Goal: Task Accomplishment & Management: Use online tool/utility

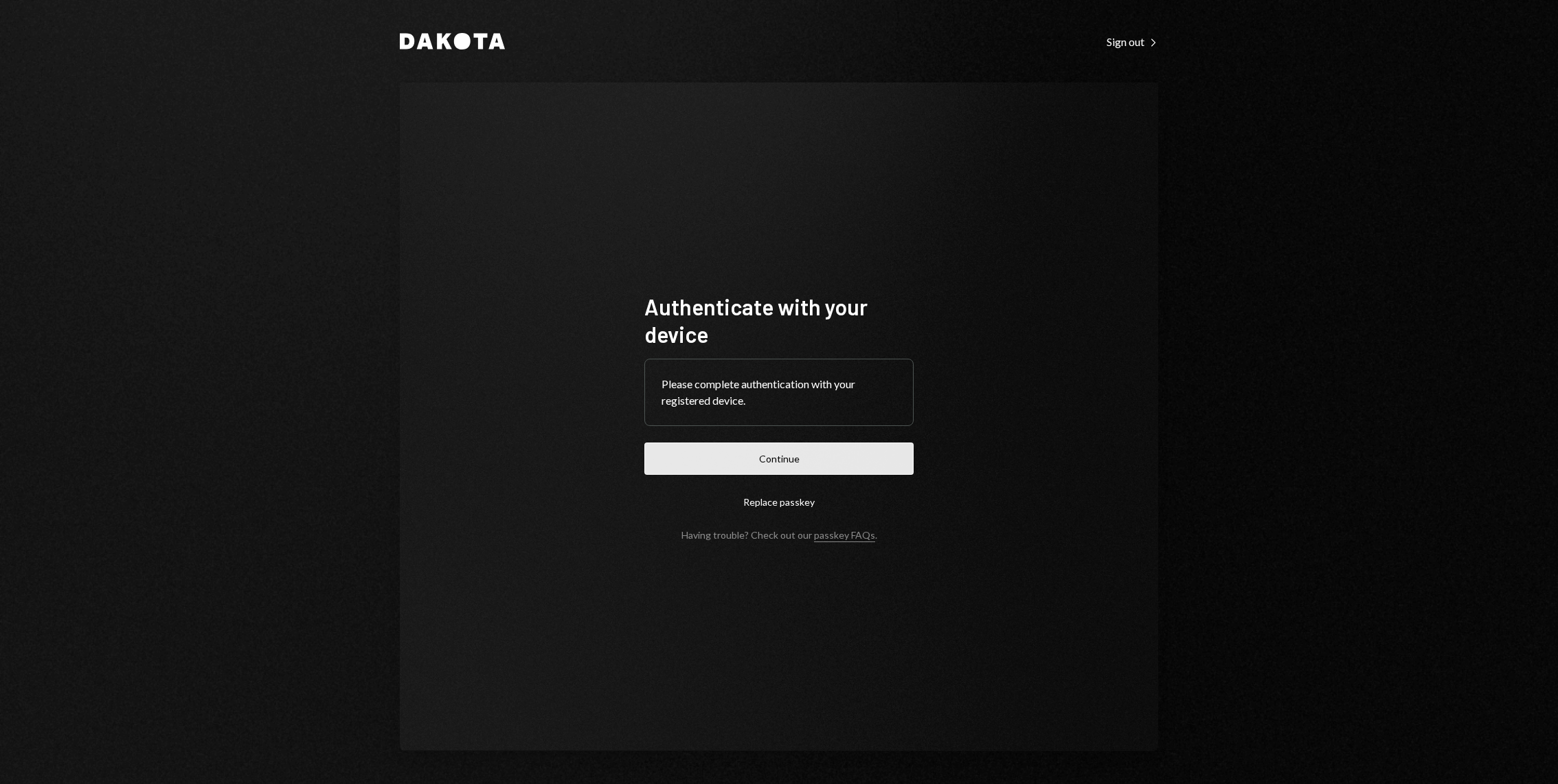
click at [743, 475] on button "Continue" at bounding box center [779, 458] width 270 height 33
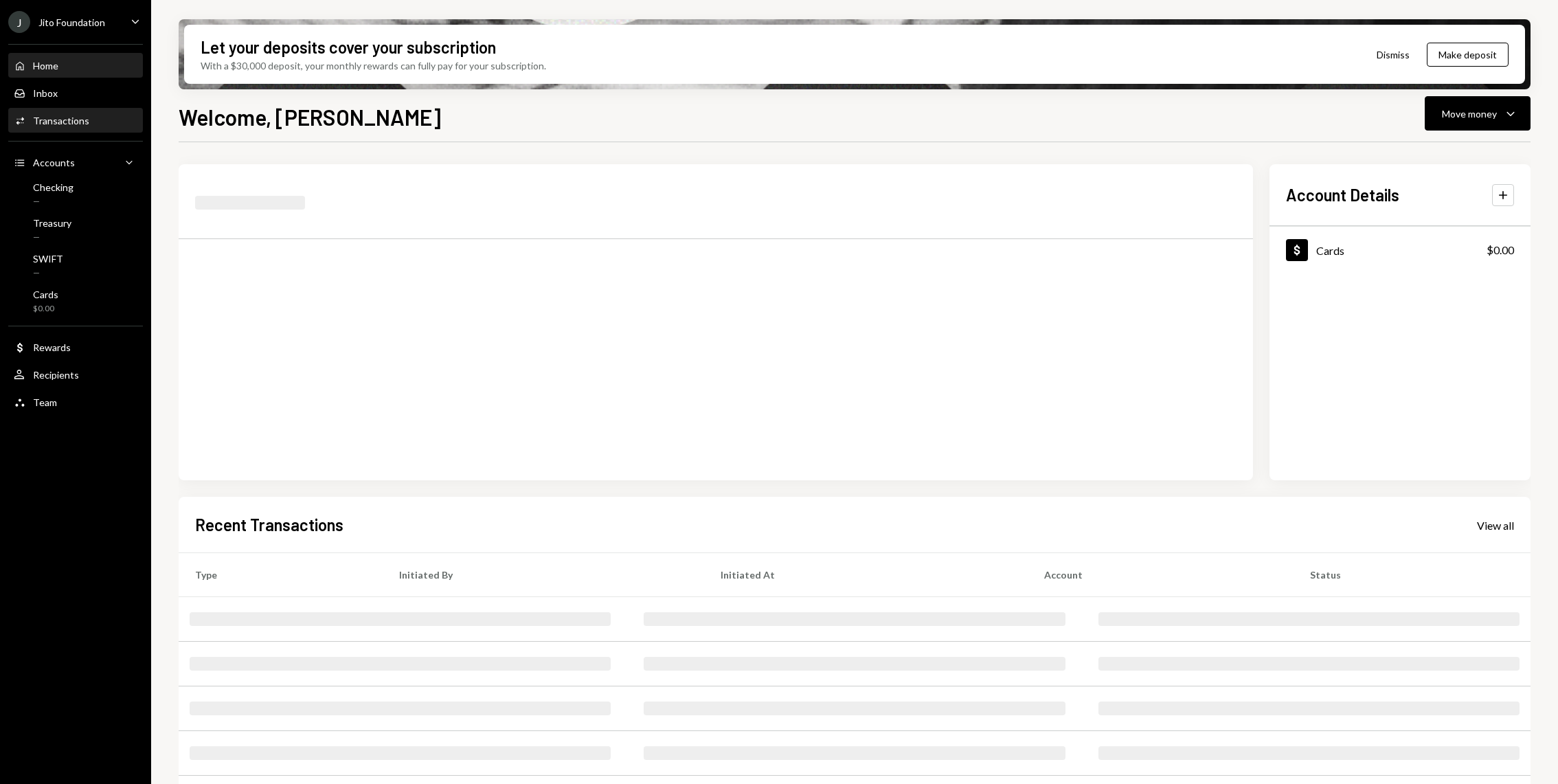
click at [96, 131] on div "Activities Transactions" at bounding box center [75, 121] width 124 height 23
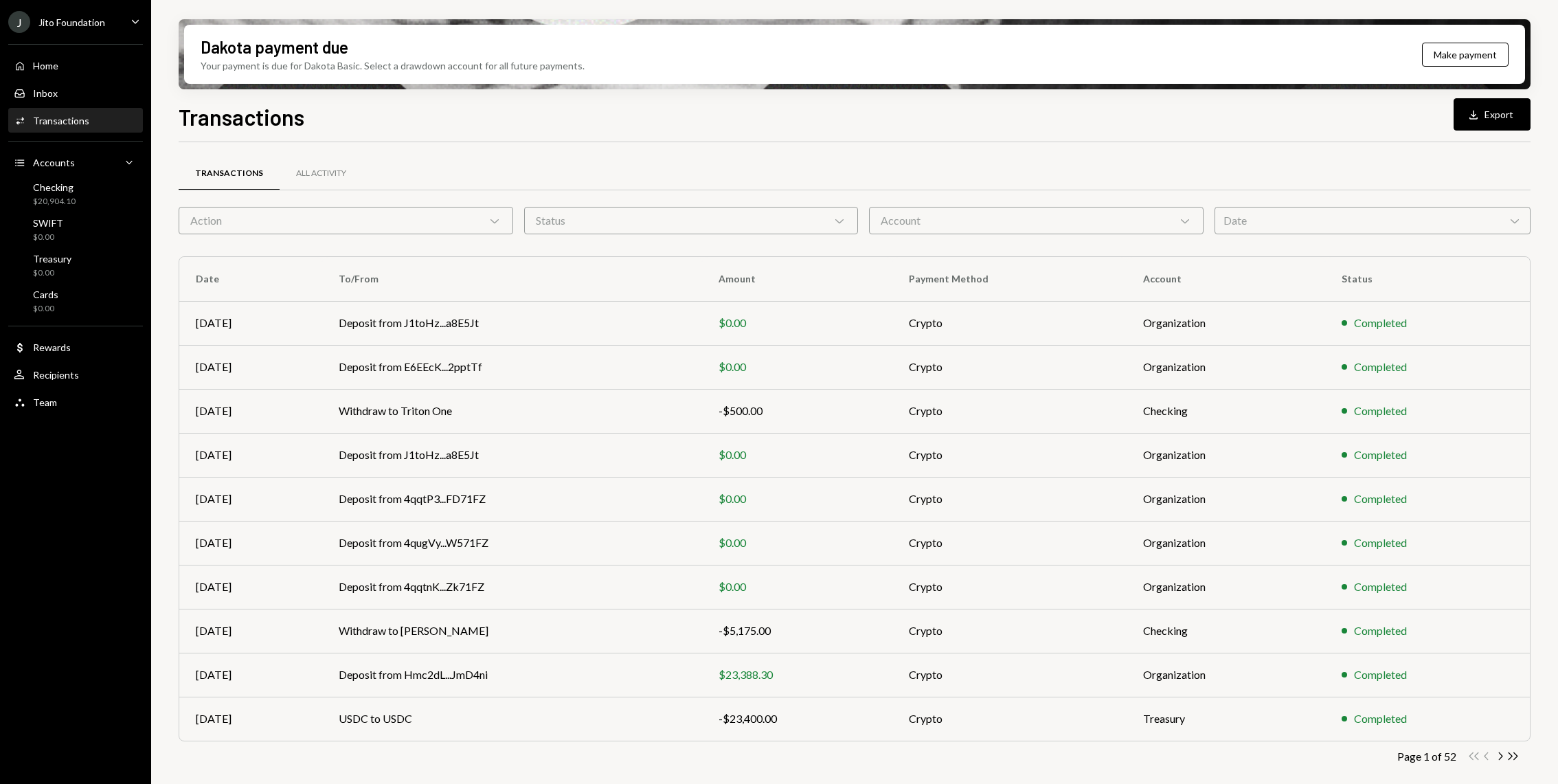
click at [469, 216] on div "Action Chevron Down" at bounding box center [346, 220] width 335 height 27
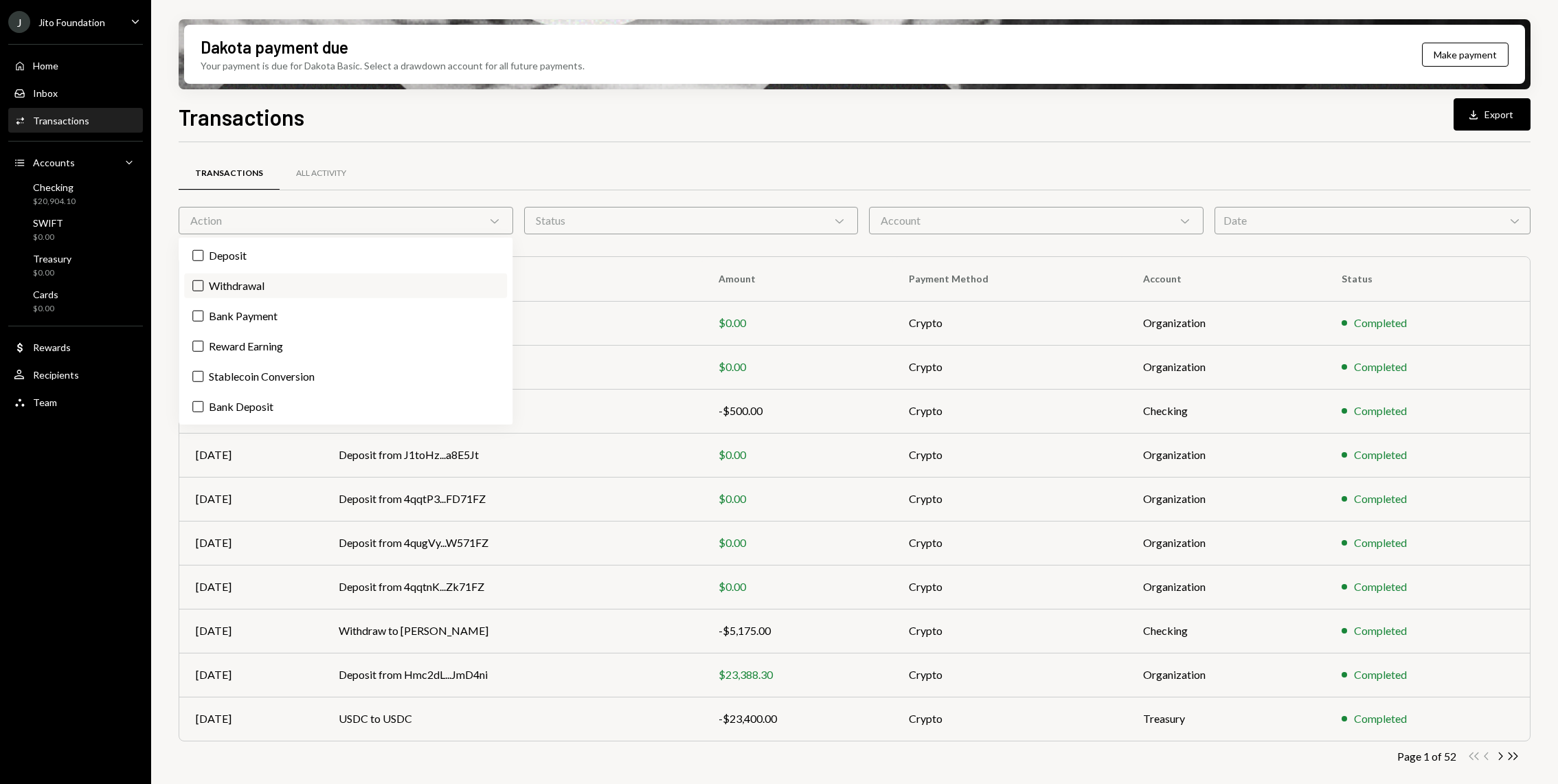
click at [283, 279] on label "Withdrawal" at bounding box center [346, 286] width 323 height 25
click at [204, 280] on button "Withdrawal" at bounding box center [198, 286] width 11 height 11
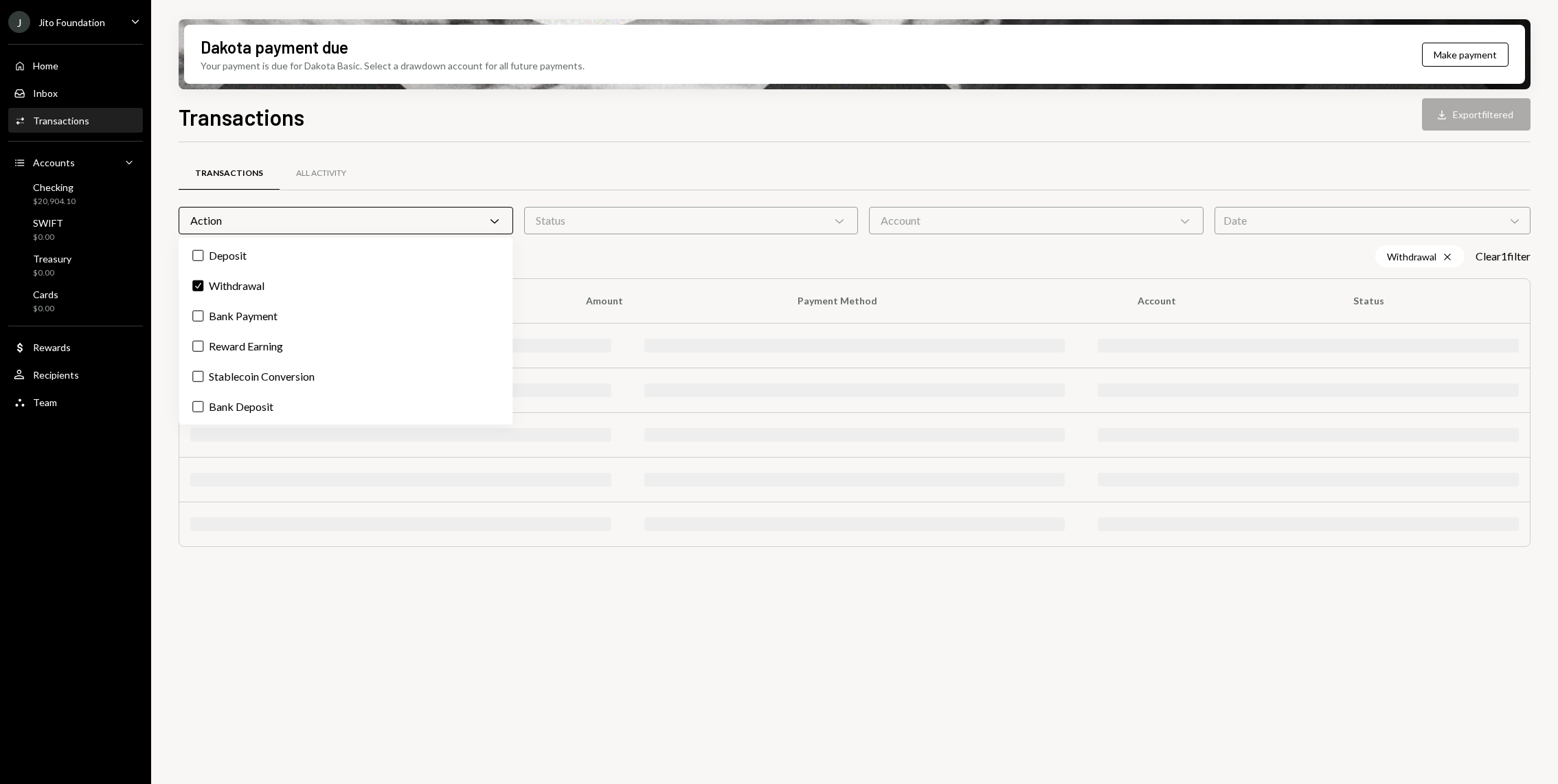
click at [536, 124] on div "Transactions Download Export filtered" at bounding box center [855, 115] width 1352 height 30
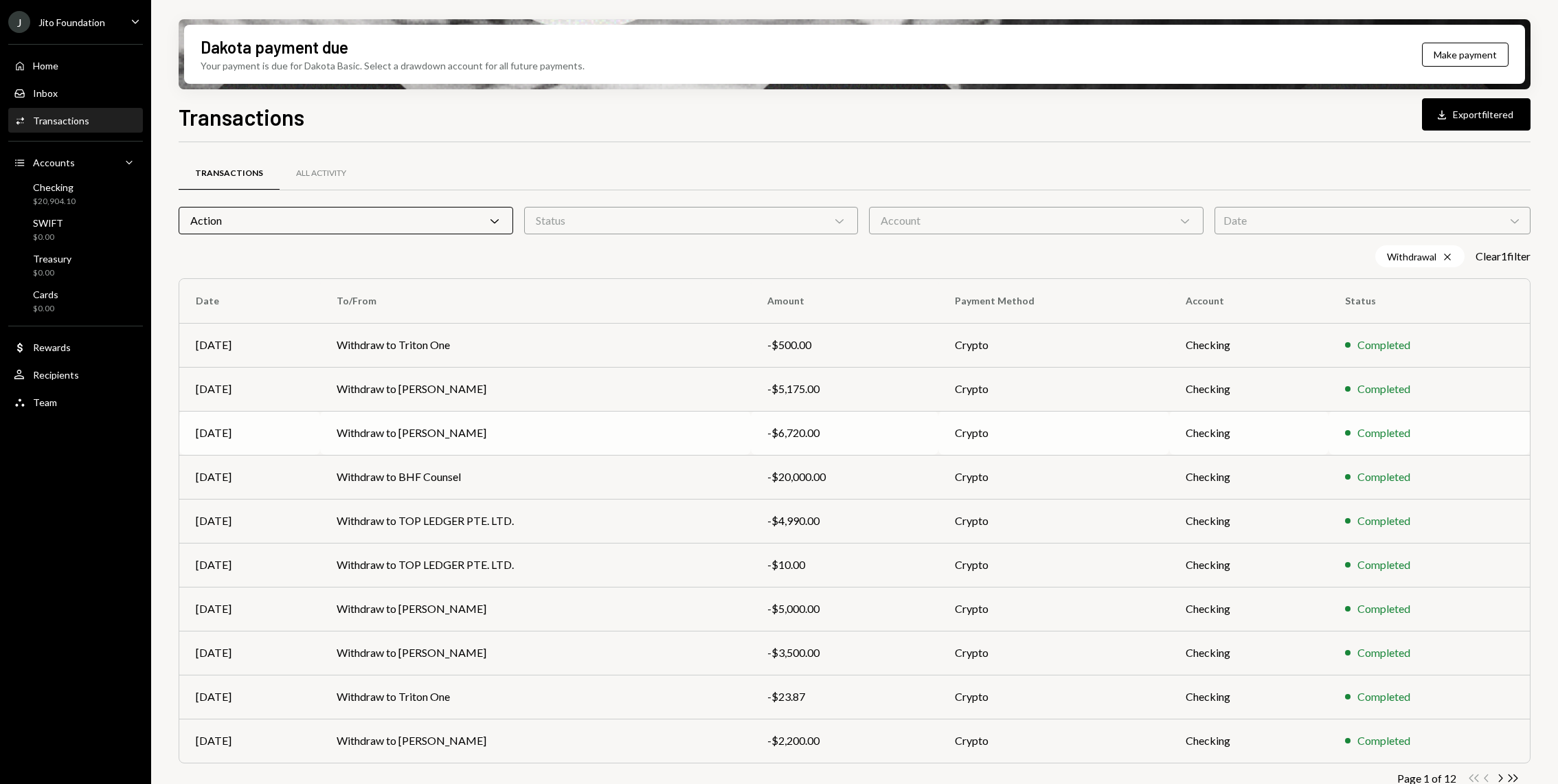
scroll to position [20, 0]
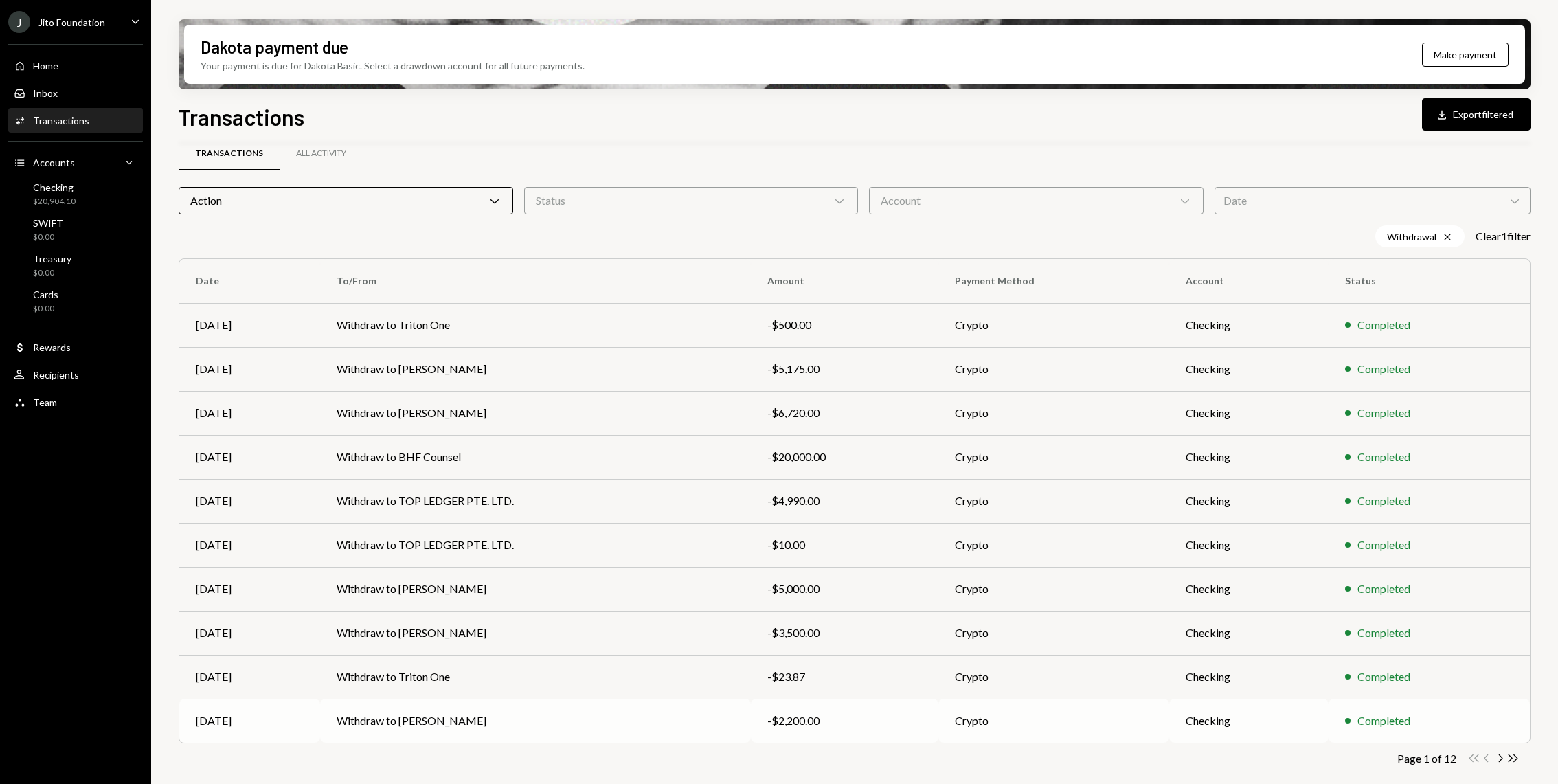
click at [627, 721] on td "Withdraw to [PERSON_NAME]" at bounding box center [535, 720] width 430 height 44
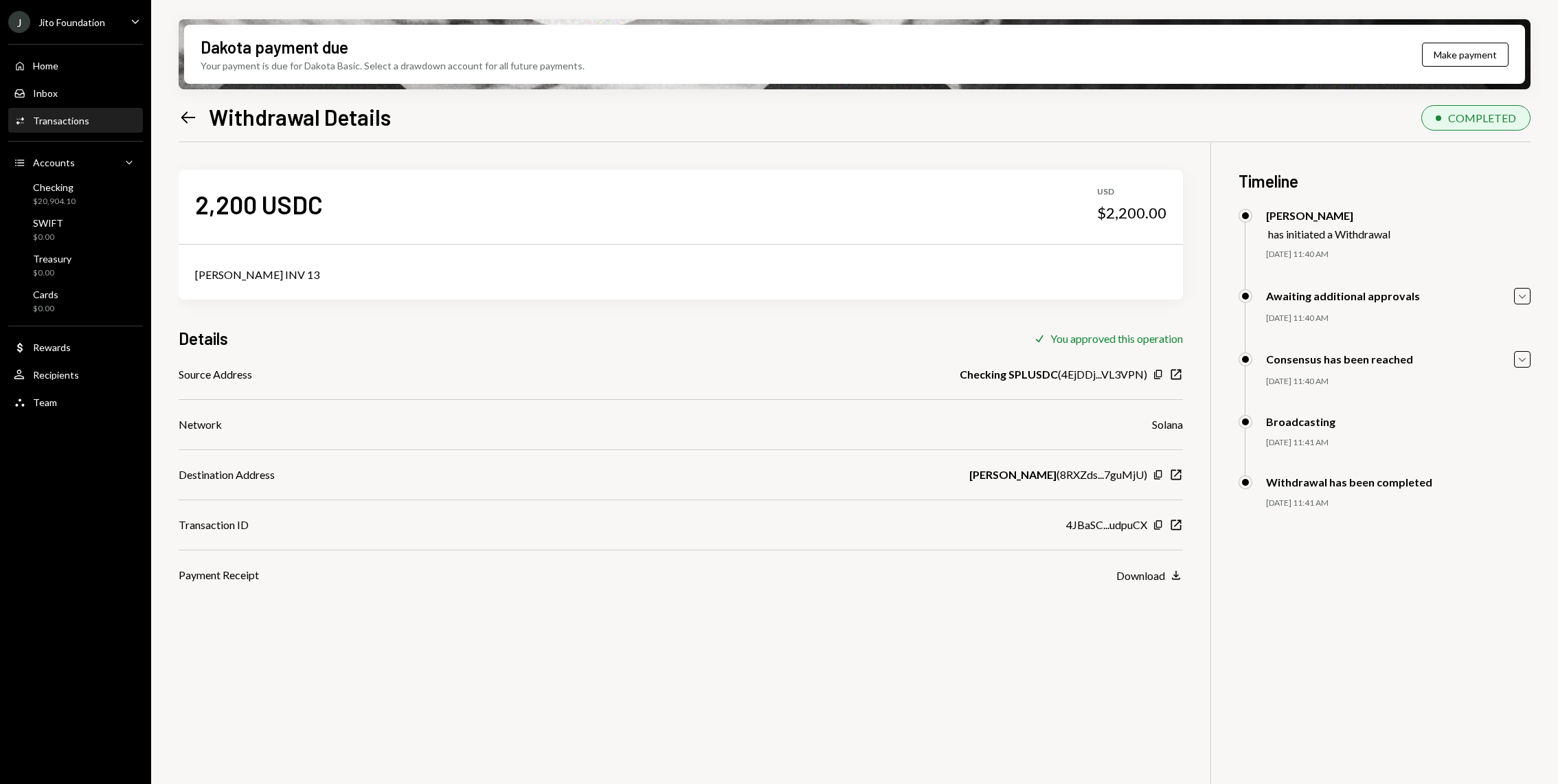
click at [270, 279] on div "[PERSON_NAME] INV 13" at bounding box center [681, 274] width 971 height 16
copy div "[PERSON_NAME] INV 13"
click at [86, 58] on div "Home Home" at bounding box center [75, 66] width 124 height 23
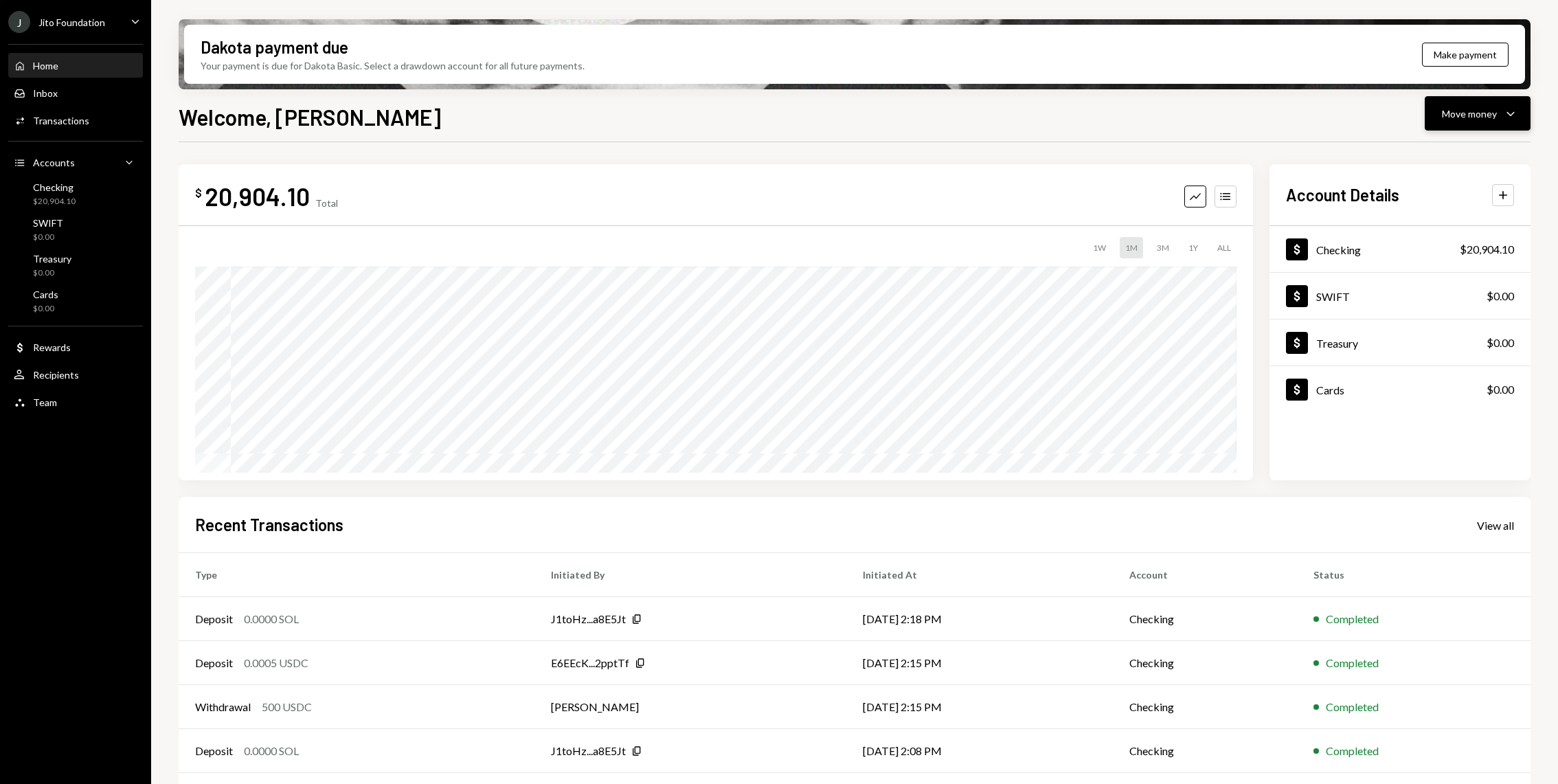
click at [1510, 119] on icon "Caret Down" at bounding box center [1511, 113] width 16 height 16
click at [1465, 152] on div "Send" at bounding box center [1466, 155] width 100 height 15
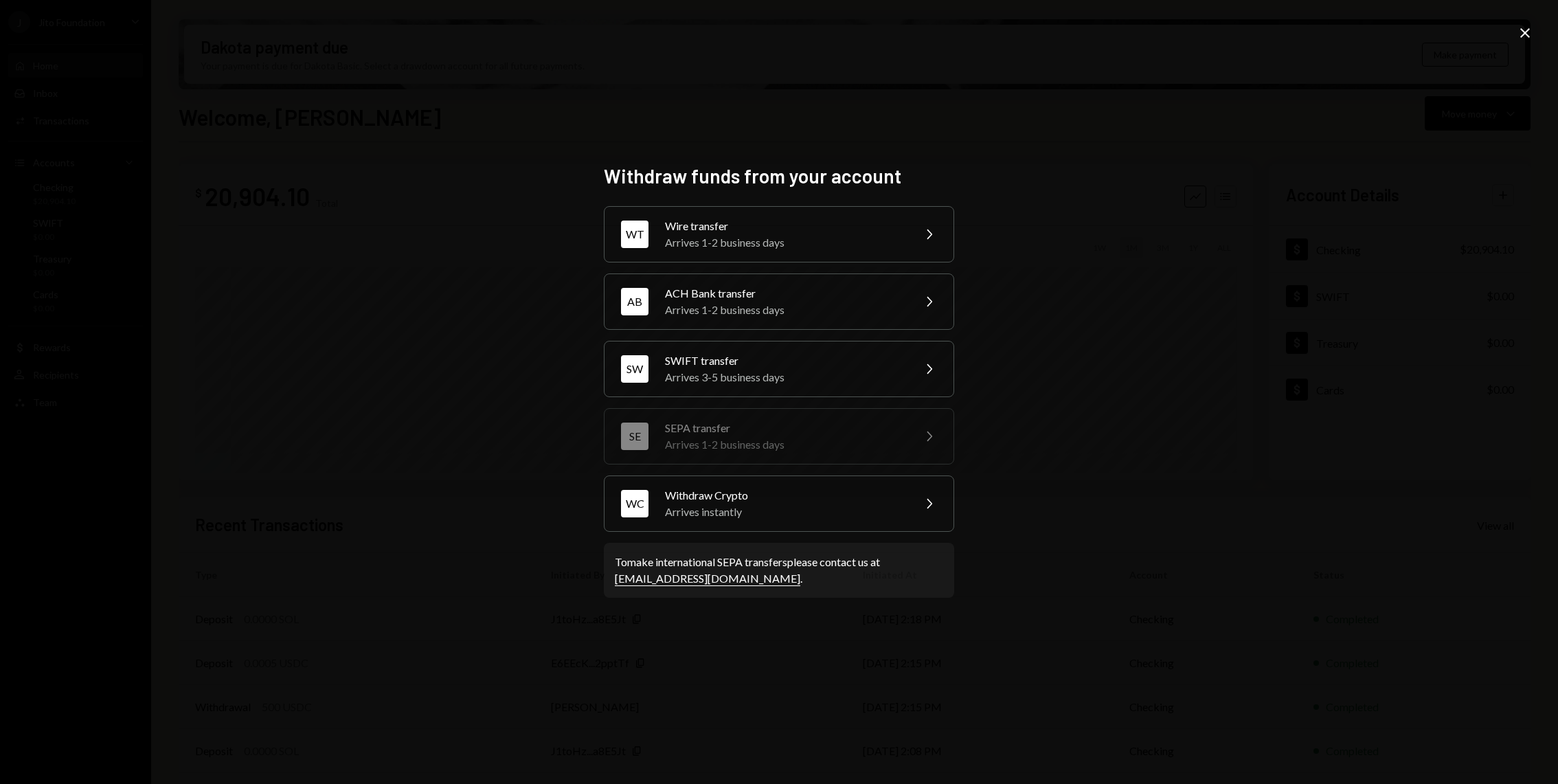
click at [748, 466] on div "WT Wire transfer Arrives 1-2 business days Chevron Right AB ACH Bank transfer A…" at bounding box center [779, 368] width 350 height 326
click at [735, 504] on div "Arrives instantly" at bounding box center [785, 511] width 239 height 16
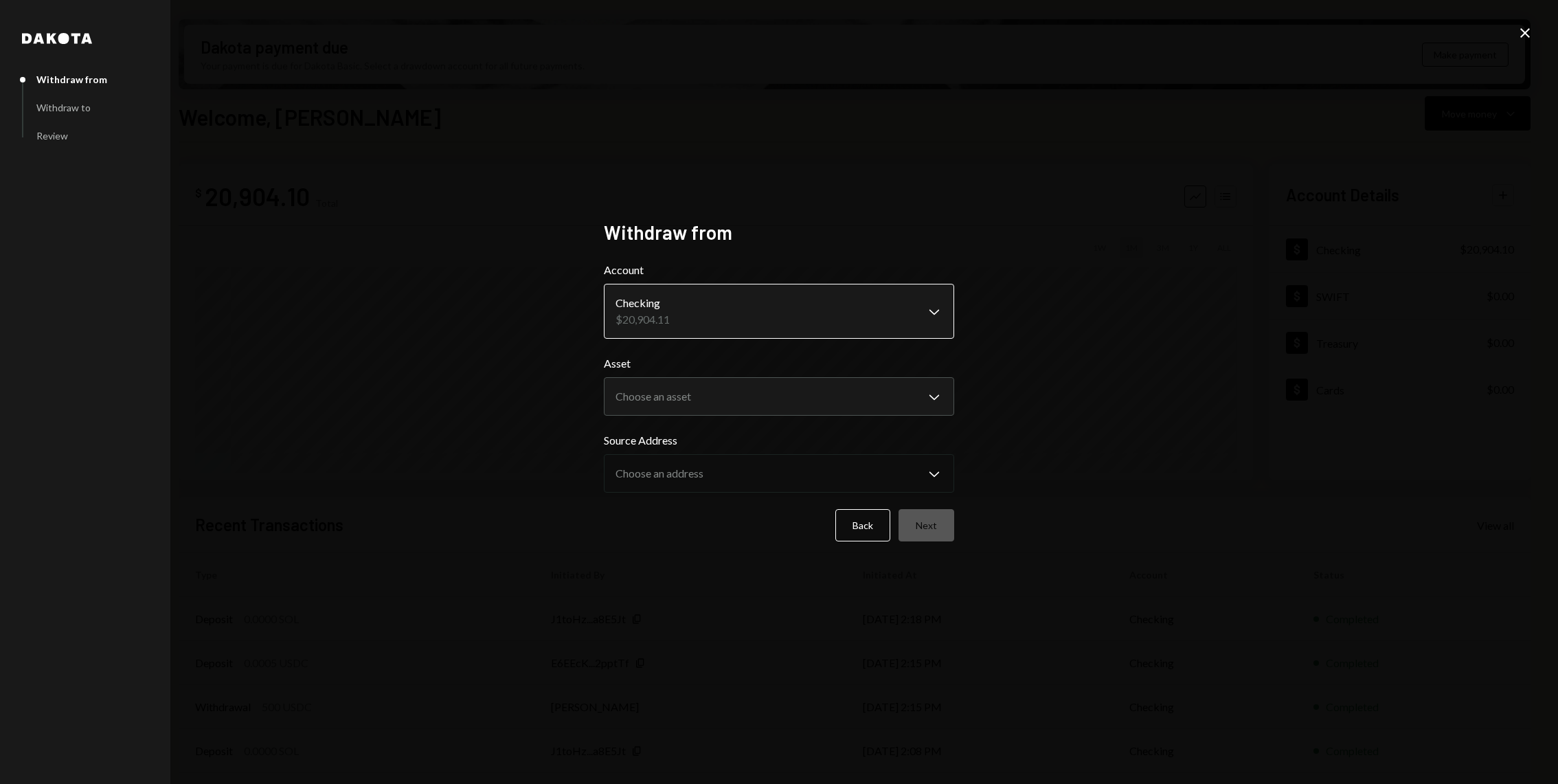
click at [758, 295] on body "J Jito Foundation Caret Down Home Home Inbox Inbox Activities Transactions Acco…" at bounding box center [779, 392] width 1558 height 784
click at [722, 389] on body "J Jito Foundation Caret Down Home Home Inbox Inbox Activities Transactions Acco…" at bounding box center [779, 392] width 1558 height 784
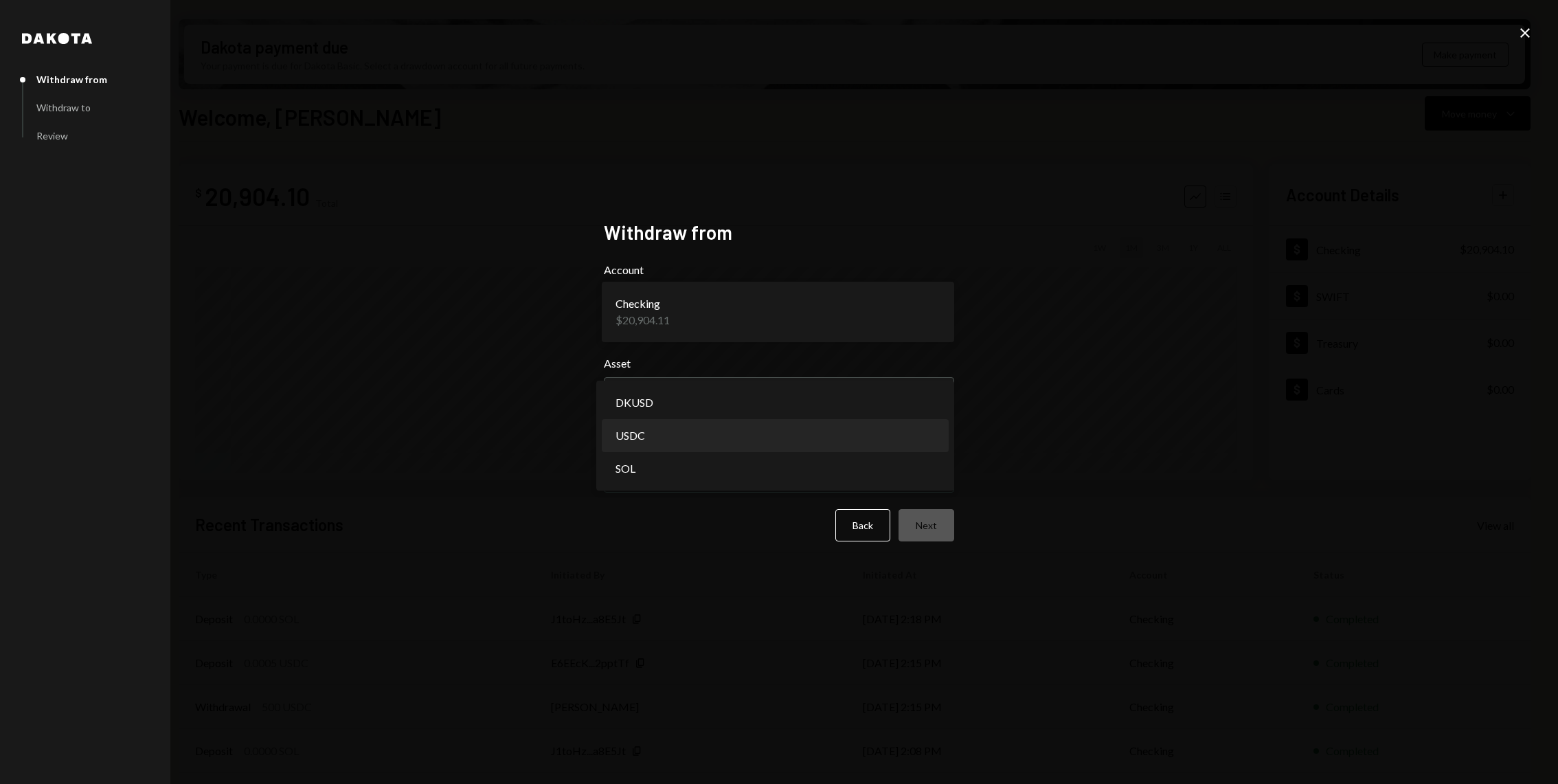
select select "****"
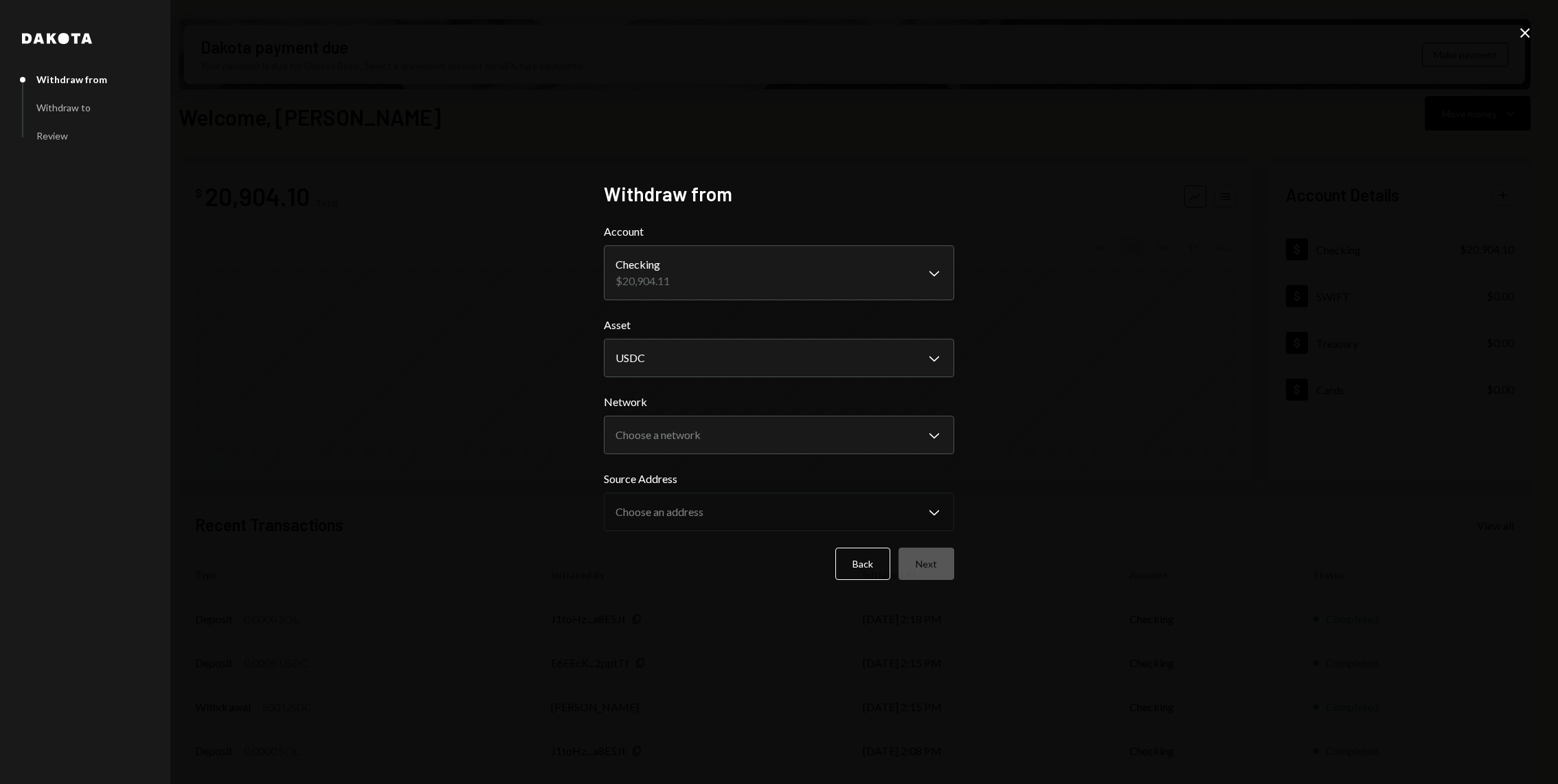
click at [719, 461] on form "**********" at bounding box center [779, 401] width 350 height 357
click at [720, 447] on body "J Jito Foundation Caret Down Home Home Inbox Inbox Activities Transactions Acco…" at bounding box center [779, 392] width 1558 height 784
select select "**********"
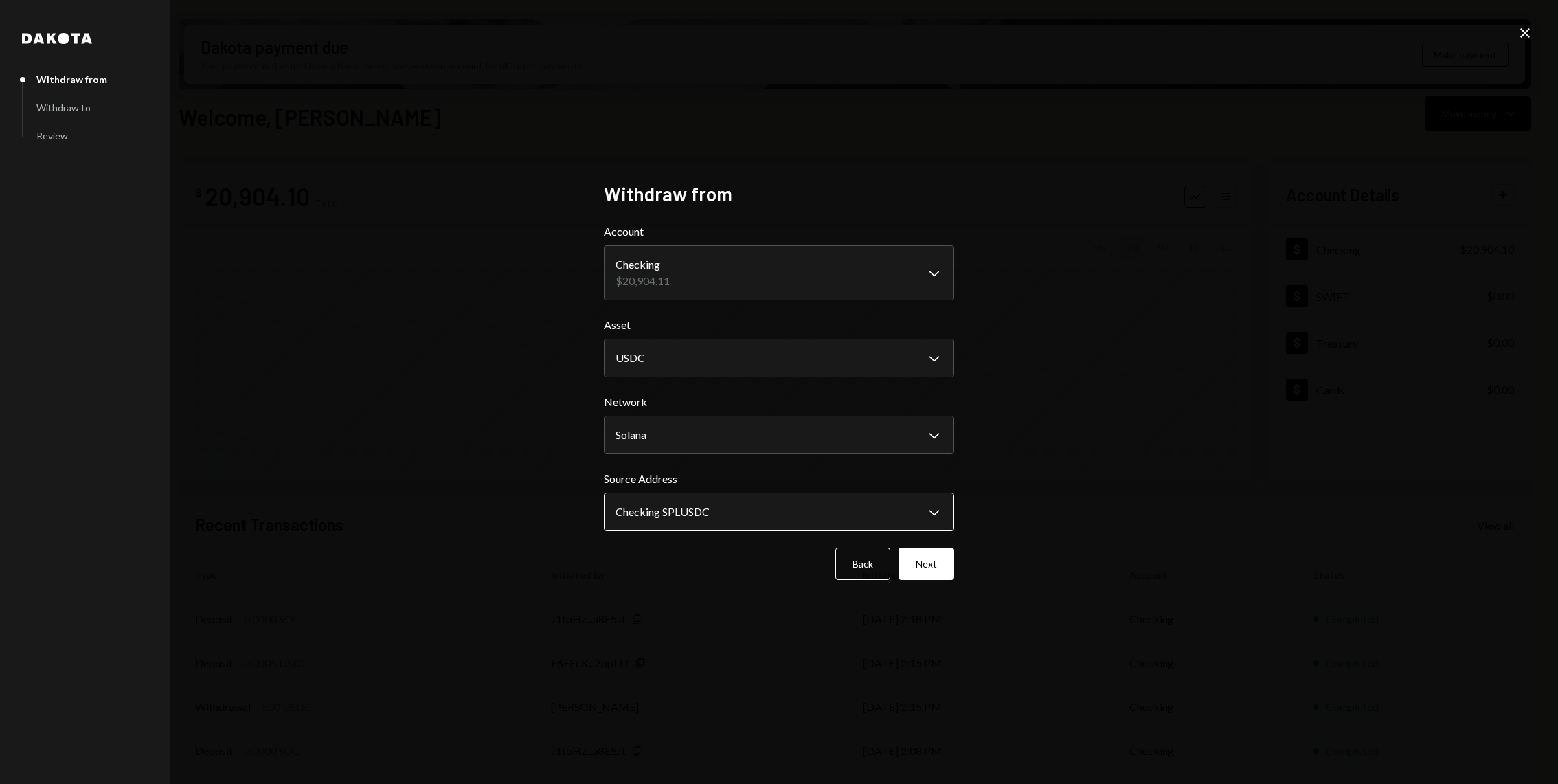
click at [705, 517] on body "J Jito Foundation Caret Down Home Home Inbox Inbox Activities Transactions Acco…" at bounding box center [779, 392] width 1558 height 784
click at [934, 560] on button "Next" at bounding box center [926, 564] width 56 height 33
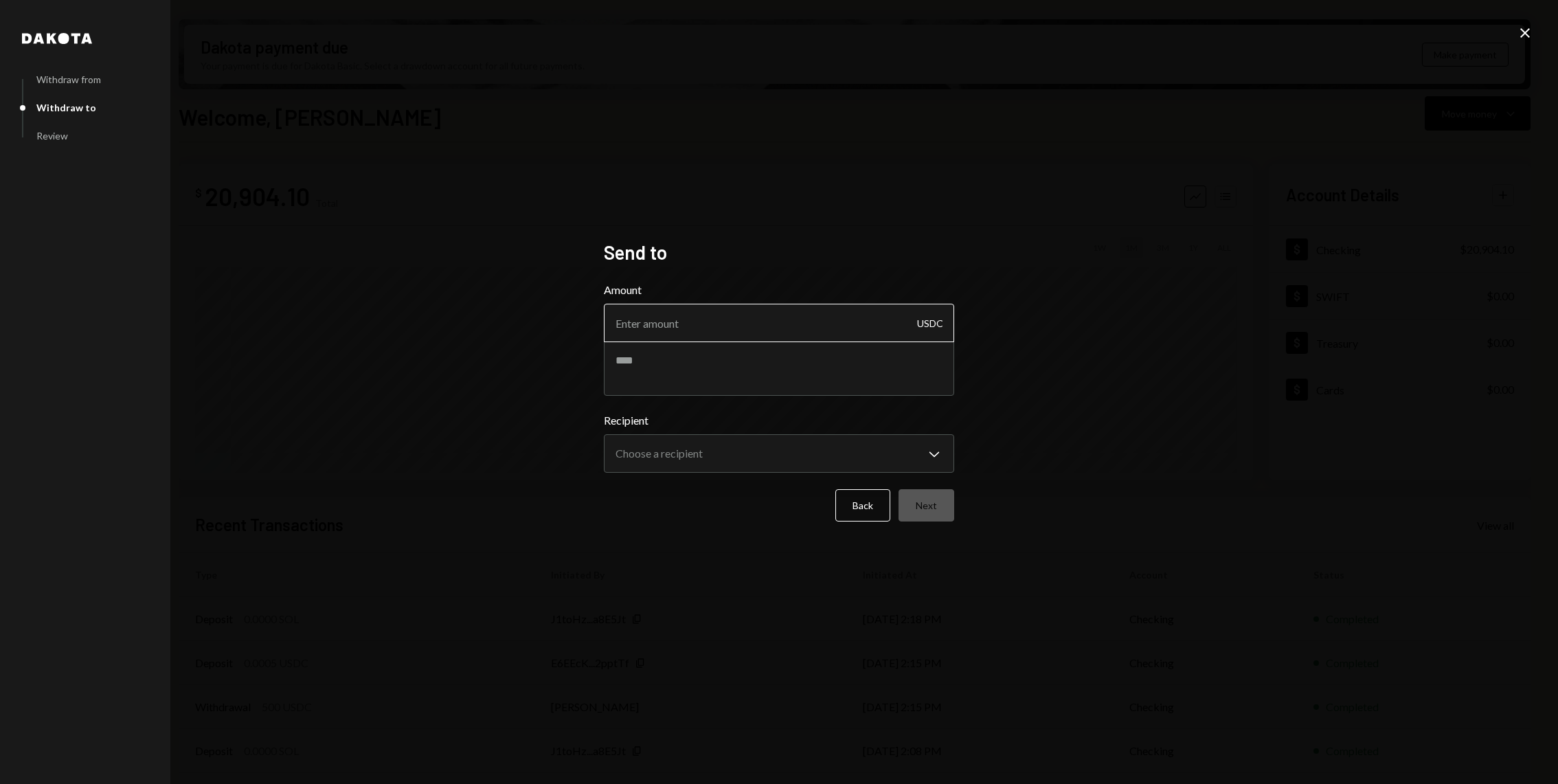
click at [683, 313] on input "Amount" at bounding box center [779, 323] width 350 height 39
click at [663, 375] on textarea at bounding box center [779, 368] width 350 height 55
paste textarea "**********"
type textarea "**********"
click at [768, 305] on input "Amount" at bounding box center [779, 323] width 350 height 39
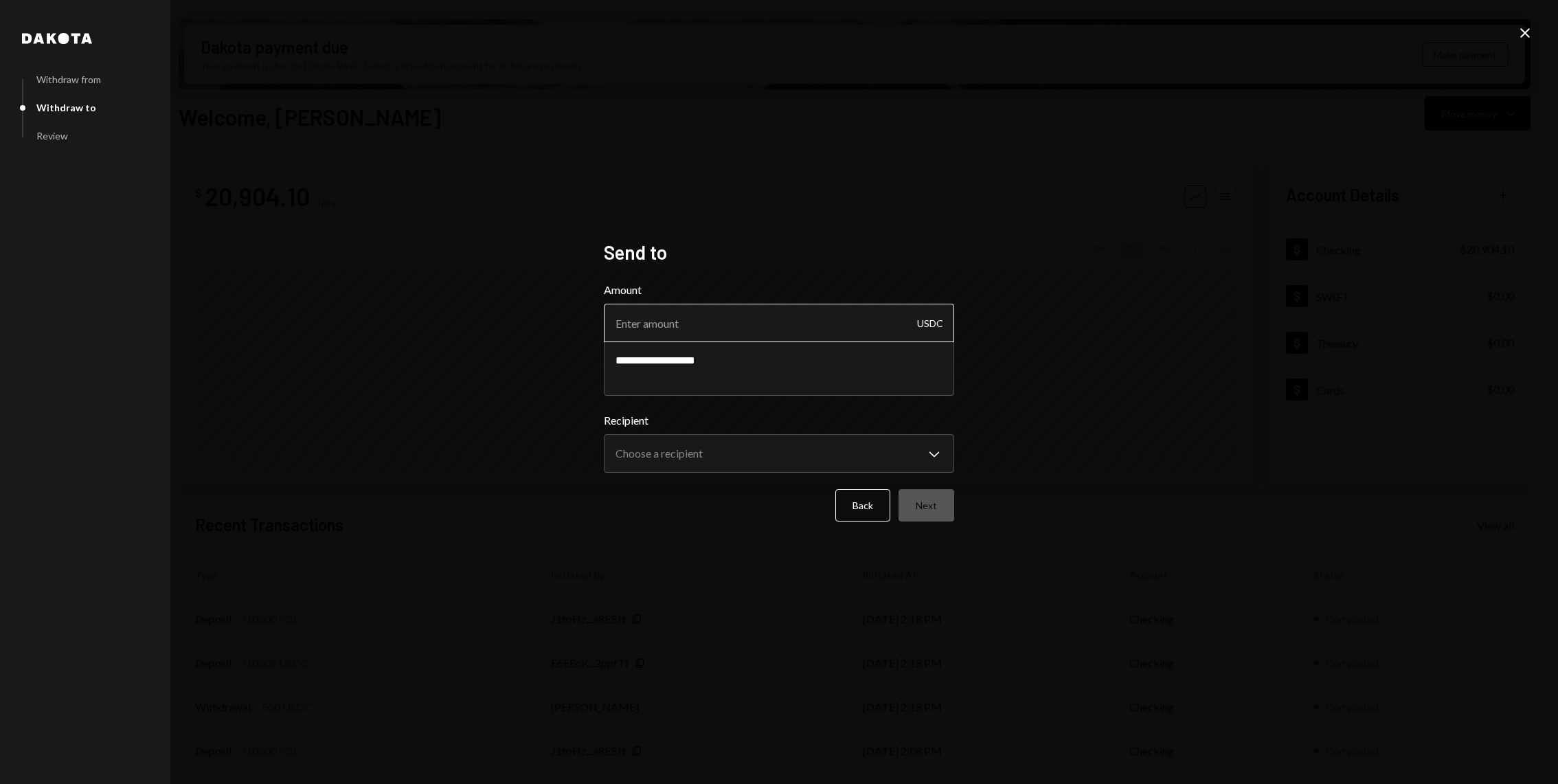
paste input "2200.00"
type input "2200.00"
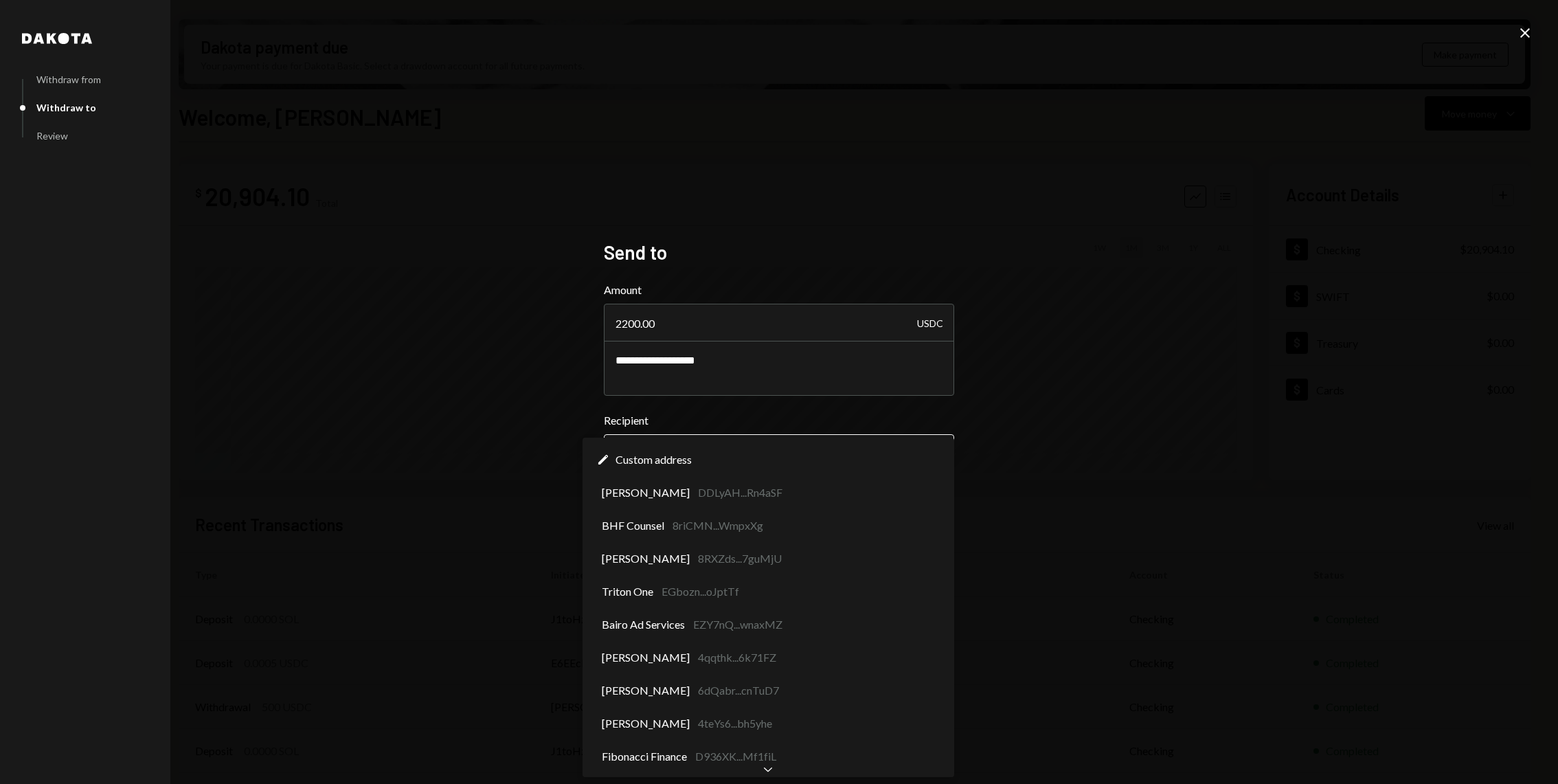
click at [716, 465] on body "J Jito Foundation Caret Down Home Home Inbox Inbox Activities Transactions Acco…" at bounding box center [779, 392] width 1558 height 784
select select "**********"
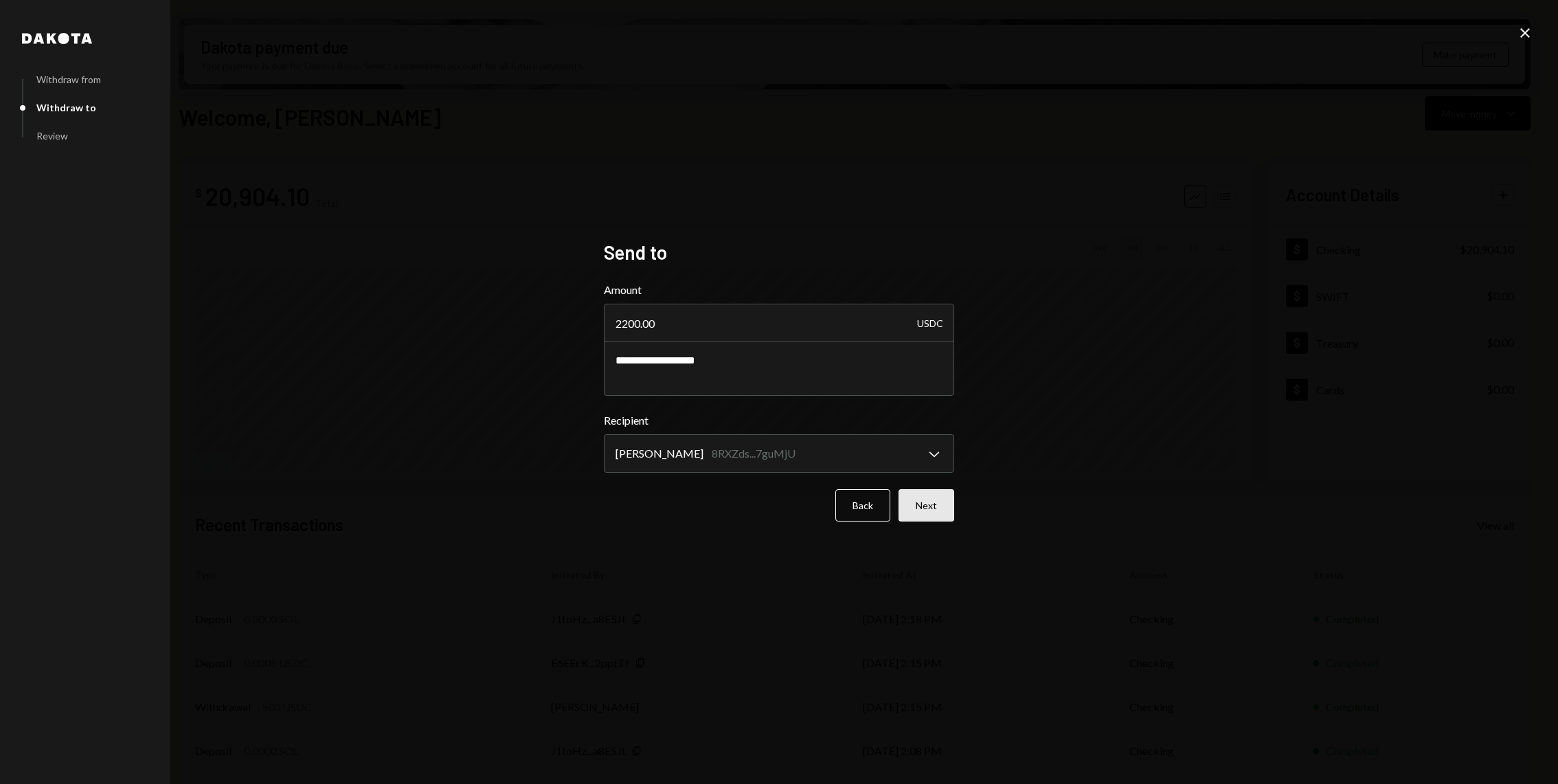
click at [940, 500] on button "Next" at bounding box center [926, 506] width 56 height 33
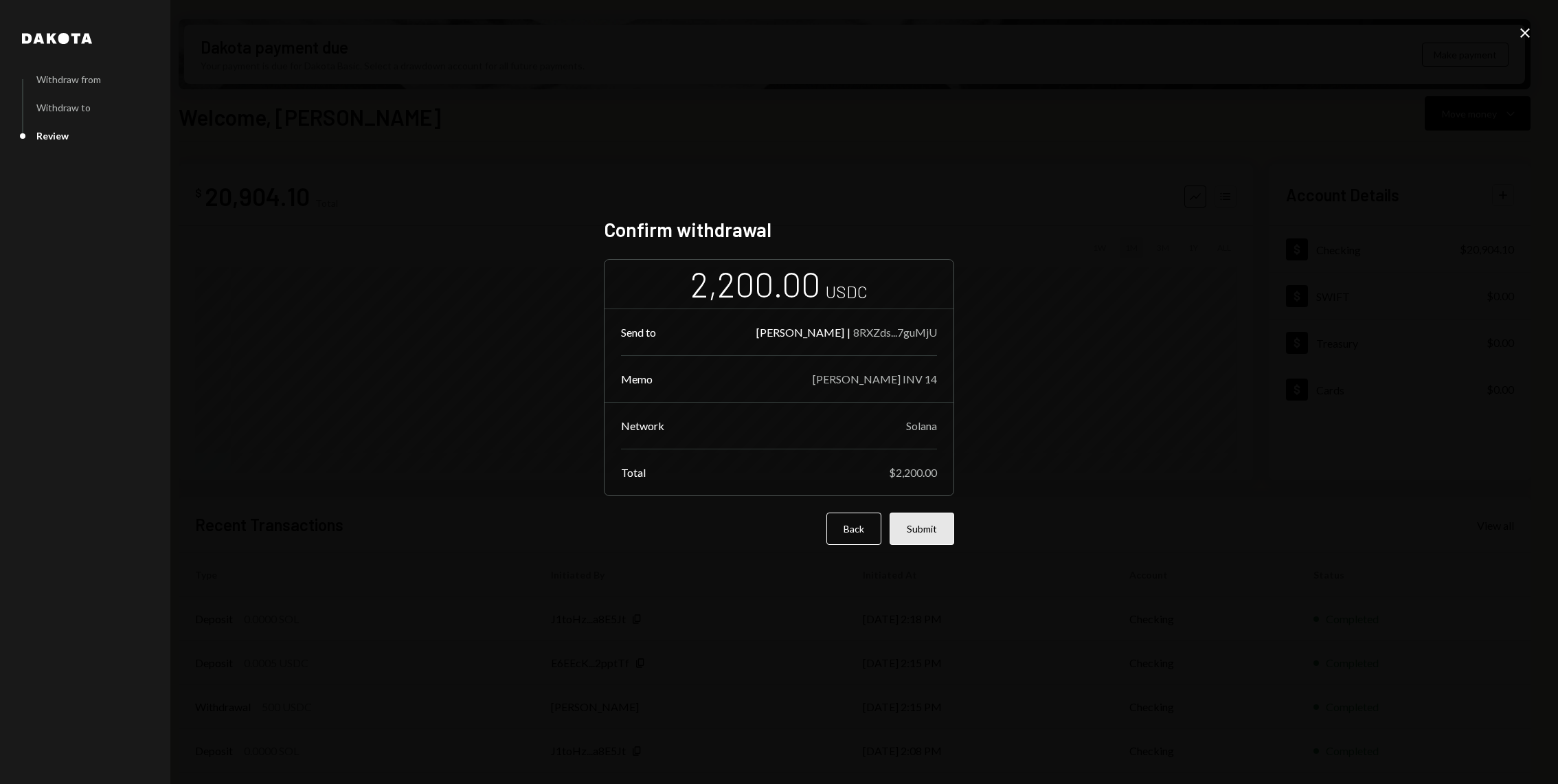
click at [928, 523] on button "Submit" at bounding box center [922, 529] width 64 height 33
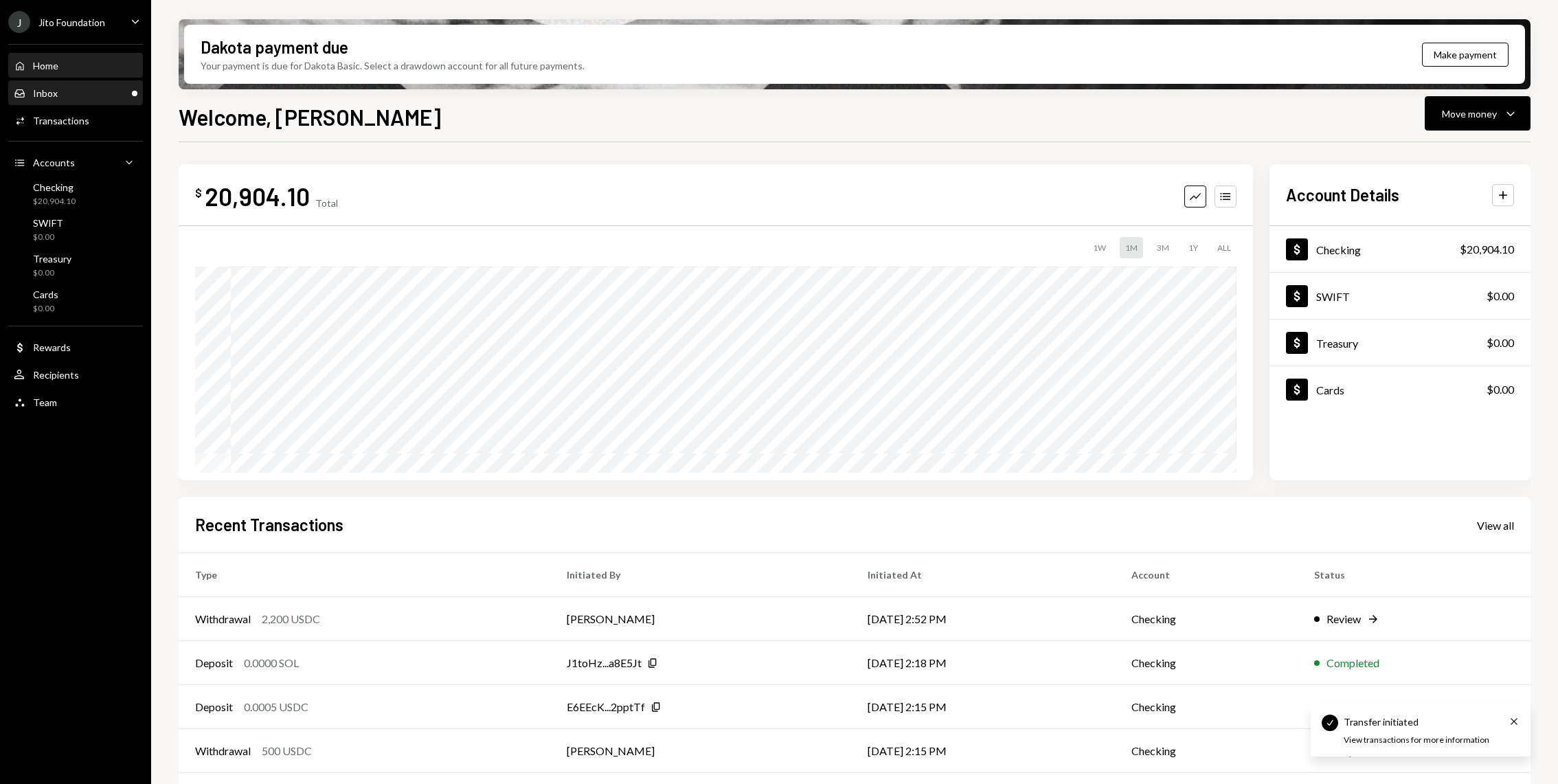
click at [39, 101] on div "Inbox Inbox" at bounding box center [75, 93] width 124 height 23
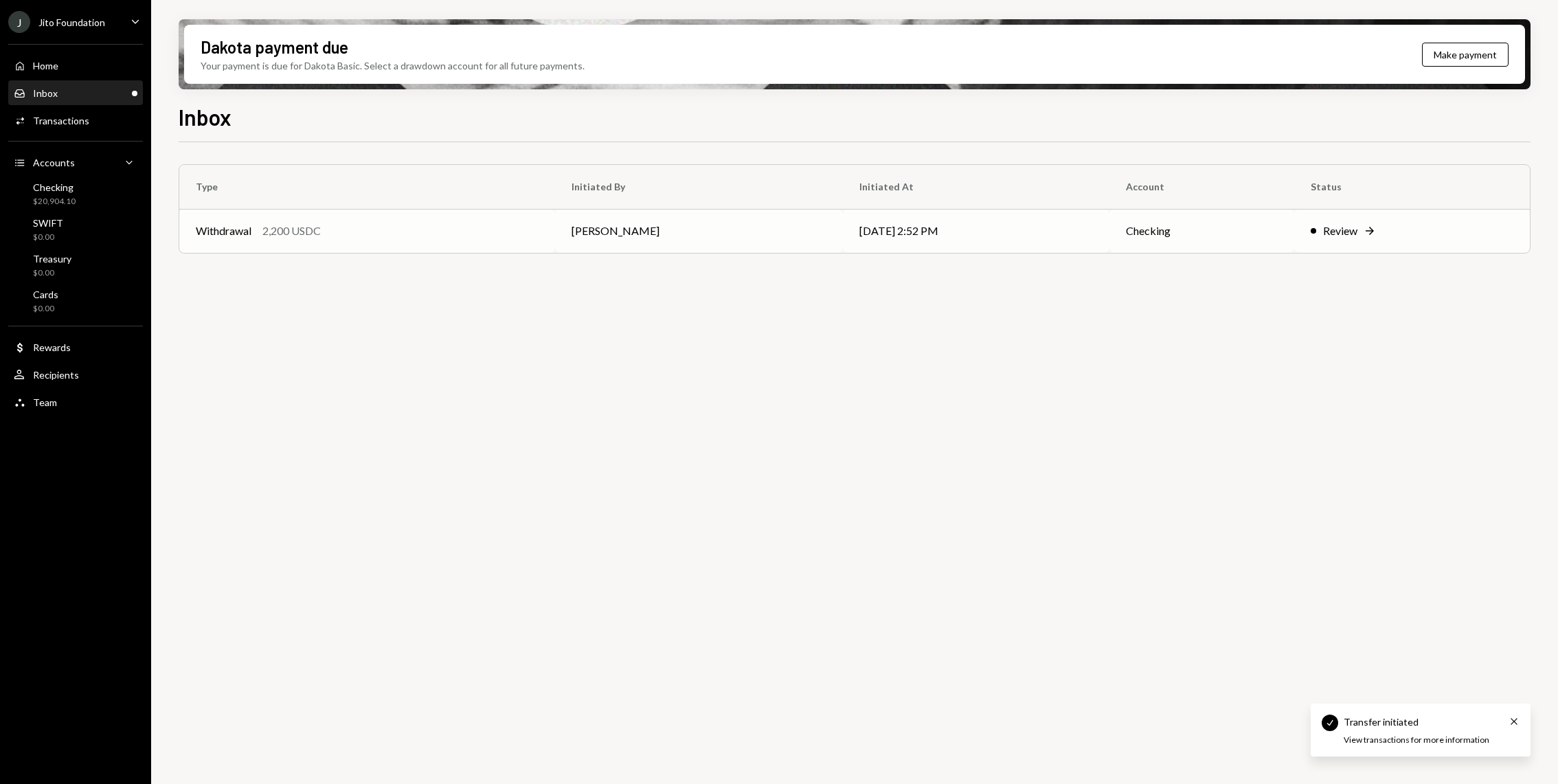
click at [332, 249] on td "Withdrawal 2,200 USDC" at bounding box center [368, 231] width 376 height 44
